Goal: Task Accomplishment & Management: Use online tool/utility

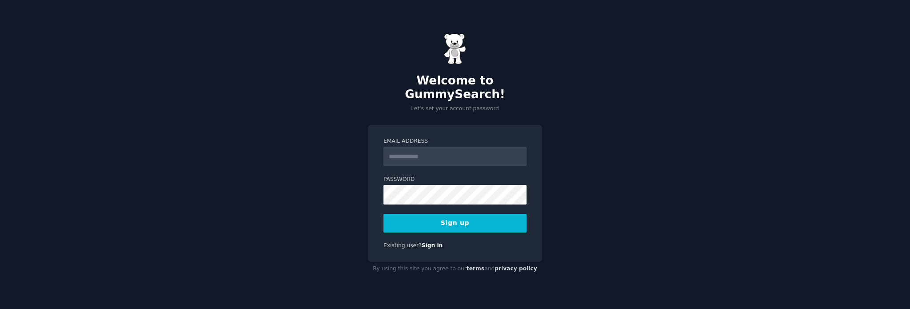
click at [427, 149] on input "Email Address" at bounding box center [454, 157] width 143 height 20
click at [452, 147] on input "**********" at bounding box center [454, 157] width 143 height 20
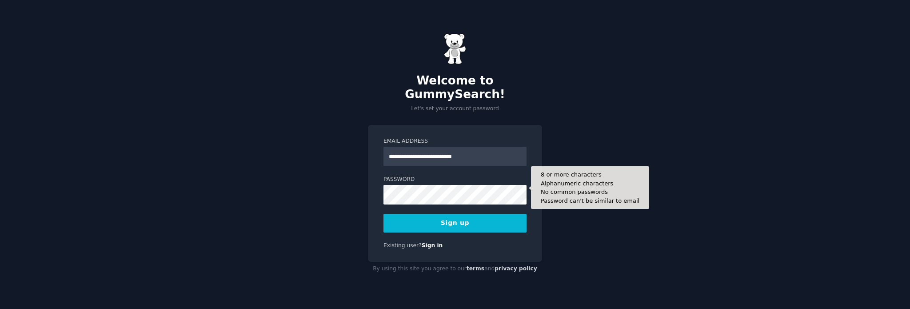
type input "**********"
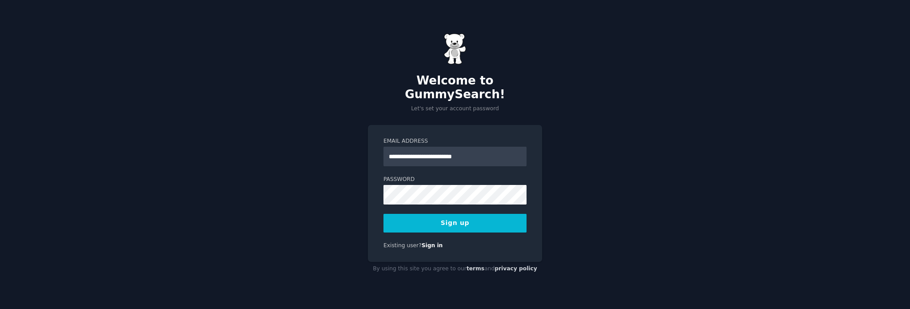
click at [457, 215] on button "Sign up" at bounding box center [454, 223] width 143 height 19
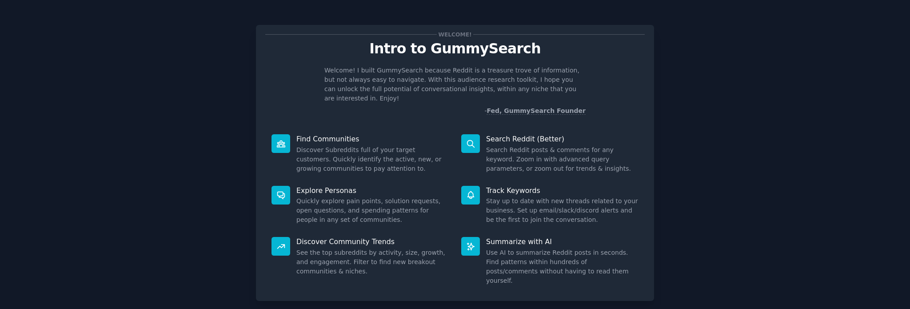
scroll to position [39, 0]
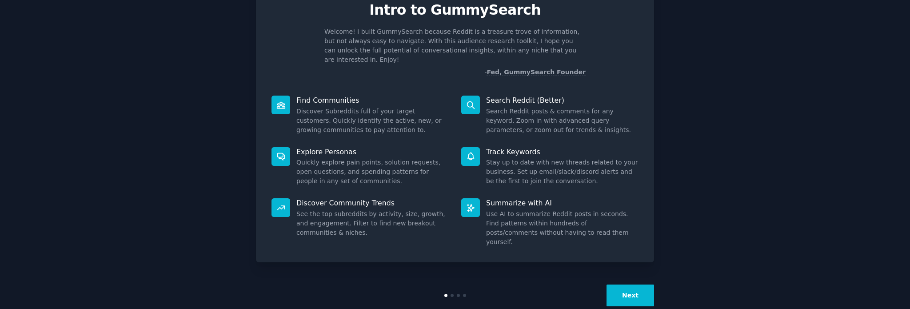
click at [631, 284] on button "Next" at bounding box center [631, 295] width 48 height 22
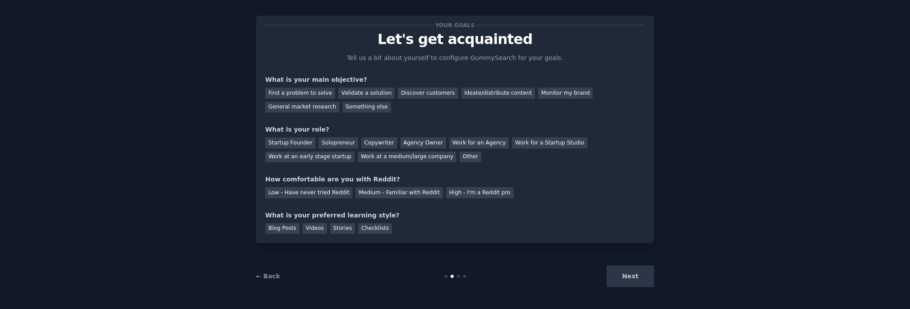
scroll to position [9, 0]
click at [366, 92] on div "Validate a solution" at bounding box center [366, 93] width 56 height 11
click at [414, 94] on div "Discover customers" at bounding box center [428, 93] width 60 height 11
click at [463, 93] on div "Ideate/distribute content" at bounding box center [498, 93] width 74 height 11
click at [292, 142] on div "Startup Founder" at bounding box center [290, 143] width 50 height 11
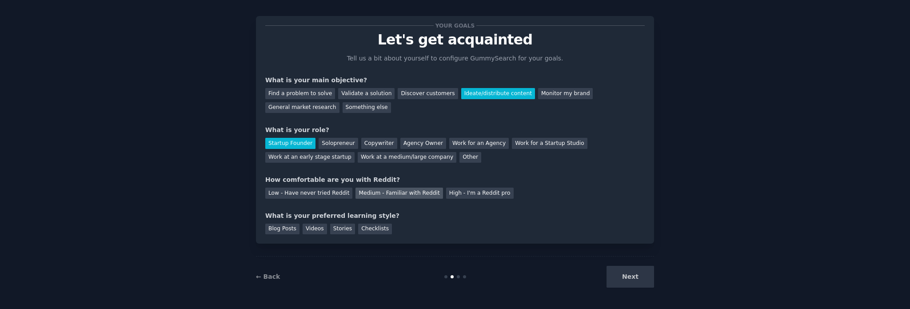
click at [363, 194] on div "Medium - Familiar with Reddit" at bounding box center [398, 193] width 87 height 11
click at [284, 228] on div "Blog Posts" at bounding box center [282, 229] width 34 height 11
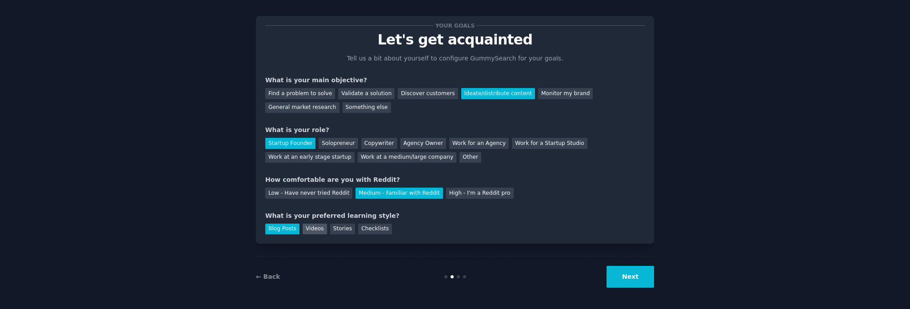
click at [311, 228] on div "Videos" at bounding box center [315, 229] width 24 height 11
click at [283, 229] on div "Blog Posts" at bounding box center [282, 229] width 34 height 11
click at [331, 228] on div "Stories" at bounding box center [342, 229] width 25 height 11
click at [284, 227] on div "Blog Posts" at bounding box center [282, 229] width 34 height 11
click at [620, 270] on button "Next" at bounding box center [631, 277] width 48 height 22
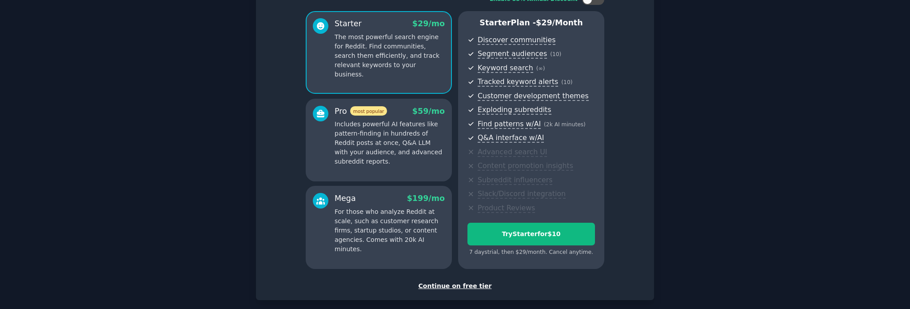
scroll to position [53, 0]
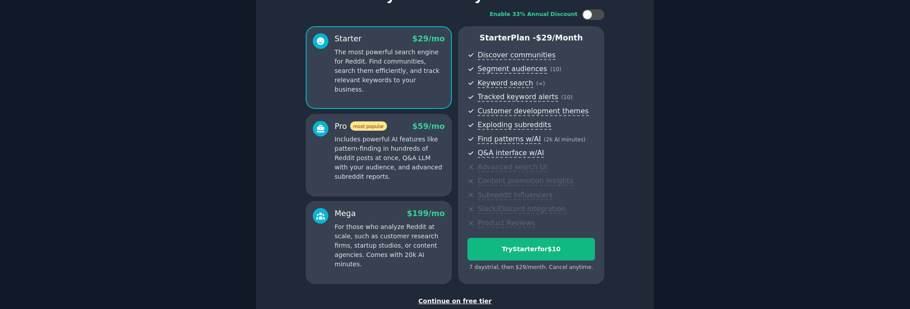
click at [459, 301] on div "Continue on free tier" at bounding box center [454, 300] width 379 height 9
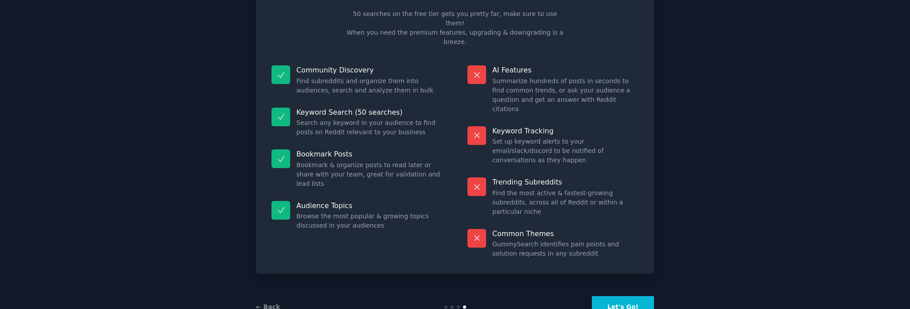
scroll to position [37, 0]
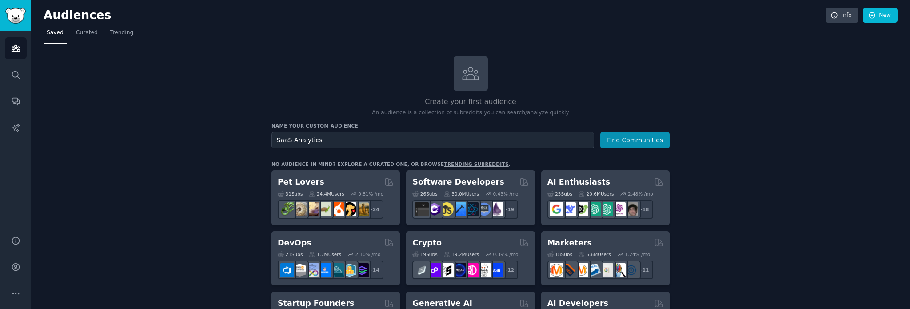
type input "SaaS Analytics"
click at [600, 132] on button "Find Communities" at bounding box center [634, 140] width 69 height 16
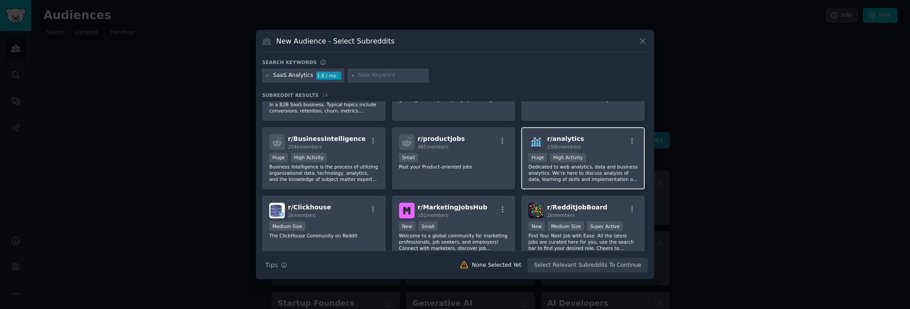
scroll to position [133, 0]
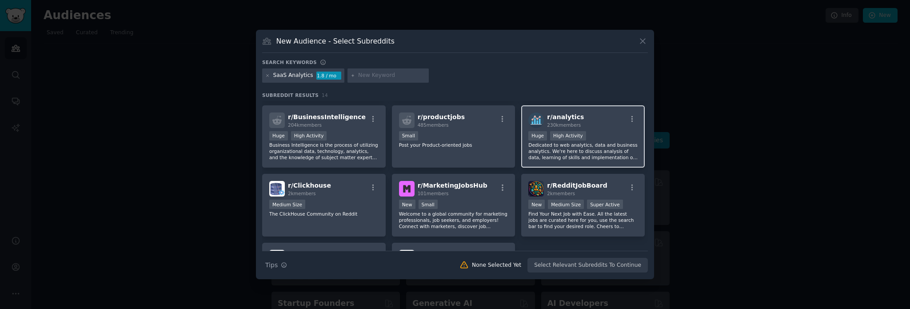
click at [581, 152] on p "Dedicated to web analytics, data and business analytics. We're here to discuss …" at bounding box center [582, 151] width 109 height 19
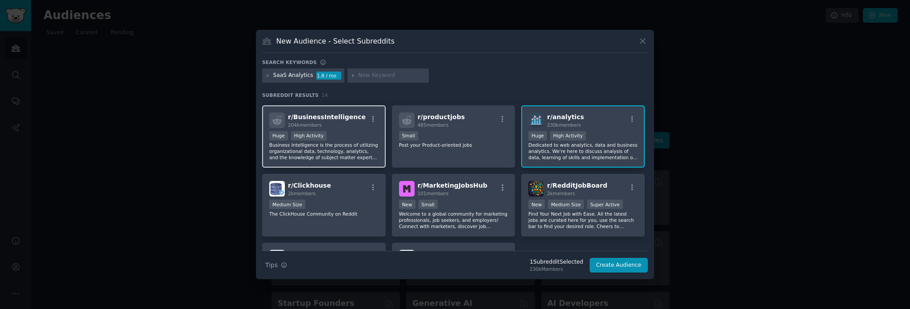
click at [330, 147] on p "Business Intelligence is the process of utilizing organizational data, technolo…" at bounding box center [323, 151] width 109 height 19
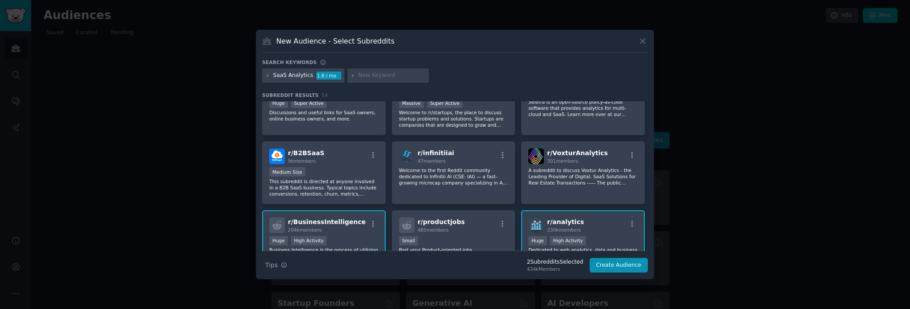
scroll to position [0, 0]
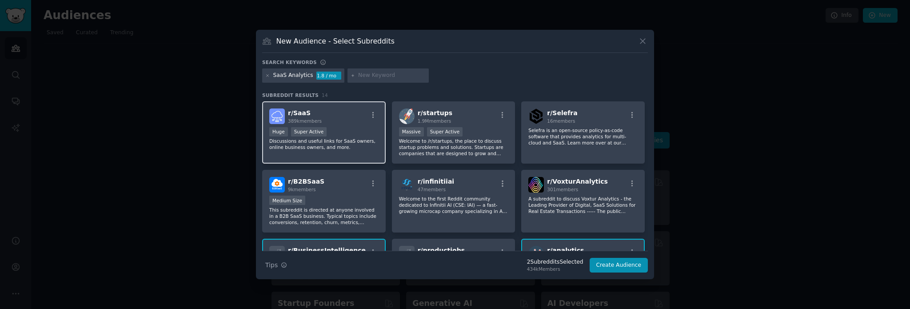
click at [346, 128] on div "Huge Super Active" at bounding box center [323, 132] width 109 height 11
click at [407, 76] on input "text" at bounding box center [392, 76] width 68 height 8
type input "SaaS metrics"
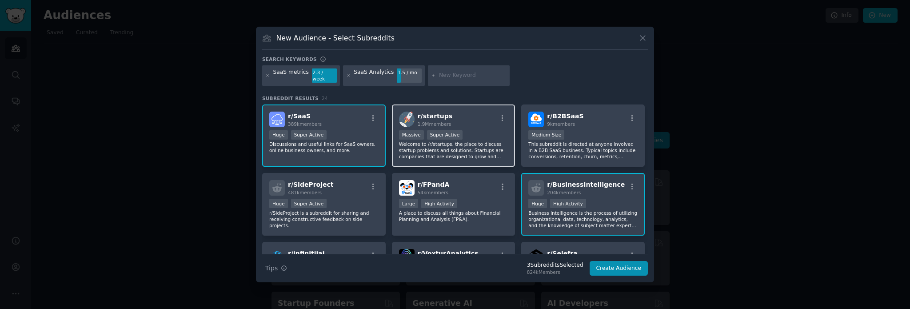
click at [463, 141] on p "Welcome to /r/startups, the place to discuss startup problems and solutions. St…" at bounding box center [453, 150] width 109 height 19
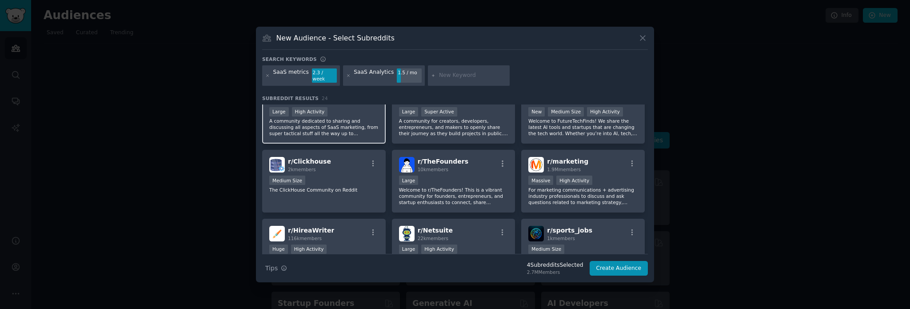
scroll to position [400, 0]
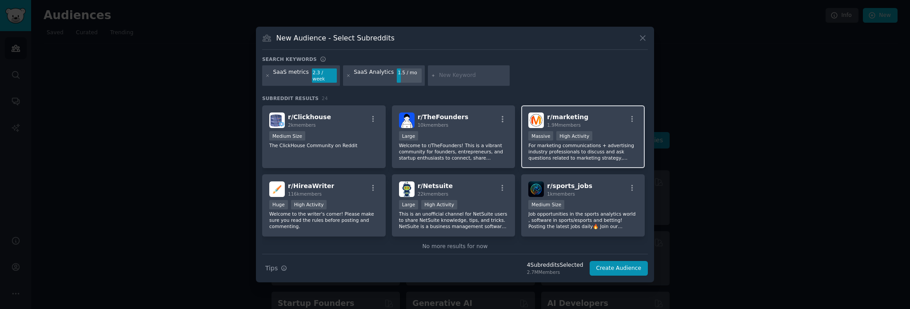
click at [587, 147] on p "For marketing communications + advertising industry professionals to discuss an…" at bounding box center [582, 151] width 109 height 19
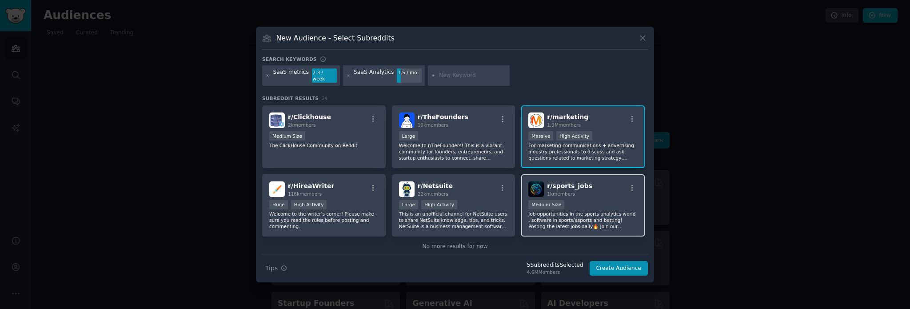
scroll to position [411, 0]
